Goal: Information Seeking & Learning: Learn about a topic

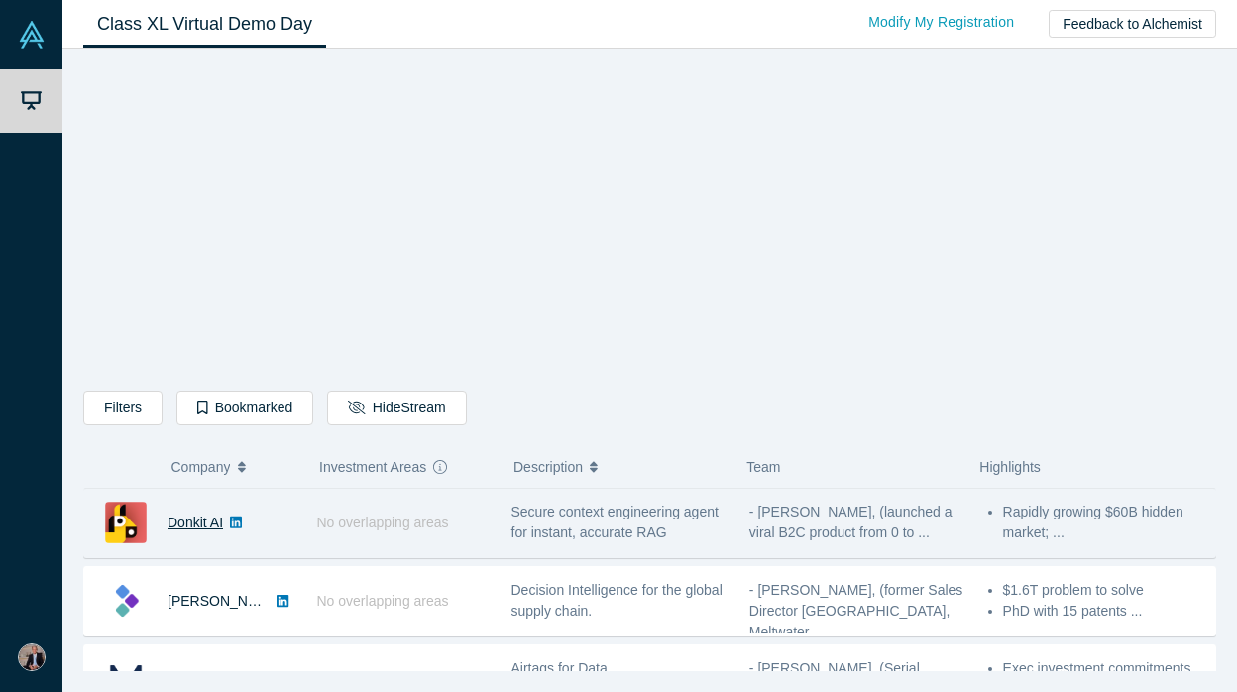
click at [192, 521] on link "Donkit AI" at bounding box center [196, 522] width 56 height 16
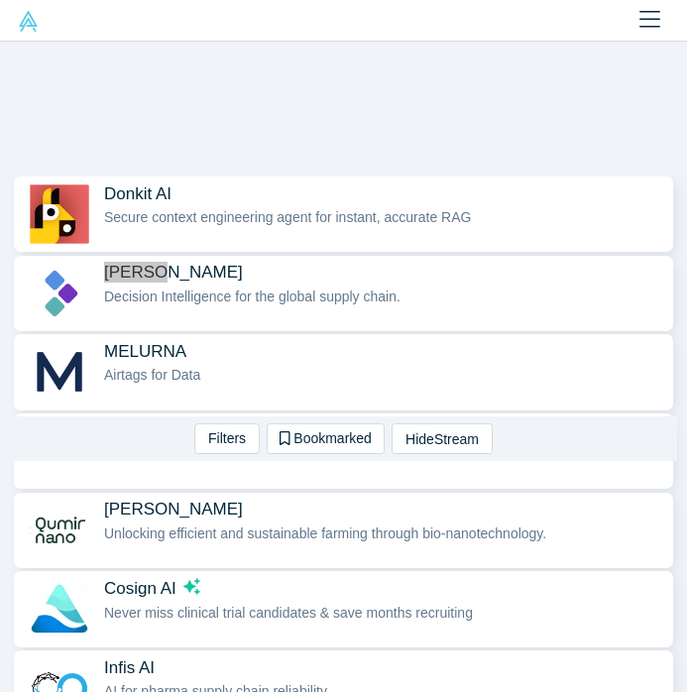
scroll to position [324, 0]
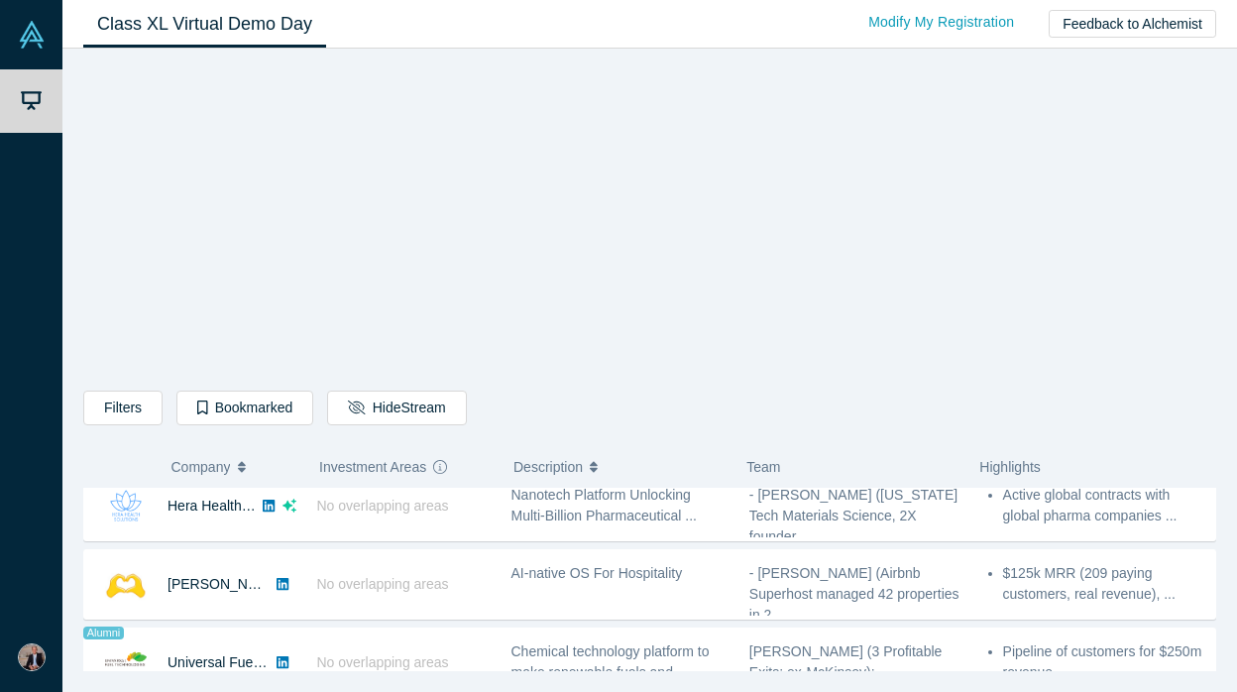
scroll to position [1033, 0]
